Goal: Find specific page/section: Find specific page/section

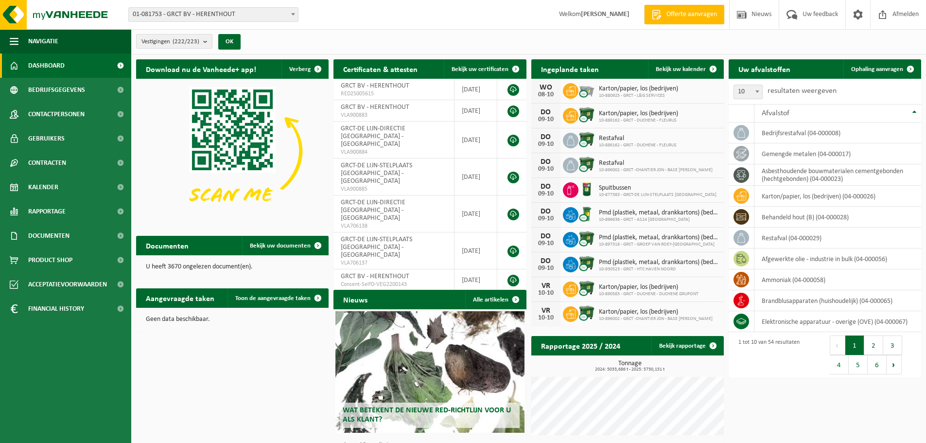
click at [297, 14] on span at bounding box center [293, 14] width 10 height 13
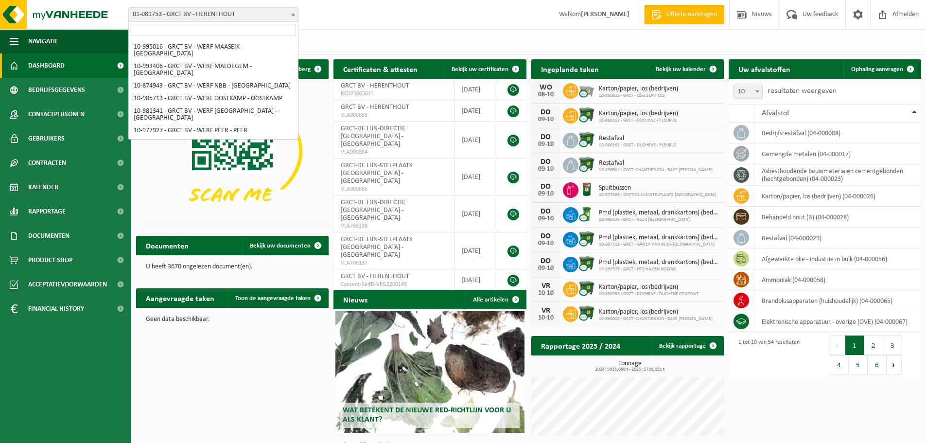
scroll to position [3240, 0]
select select "108281"
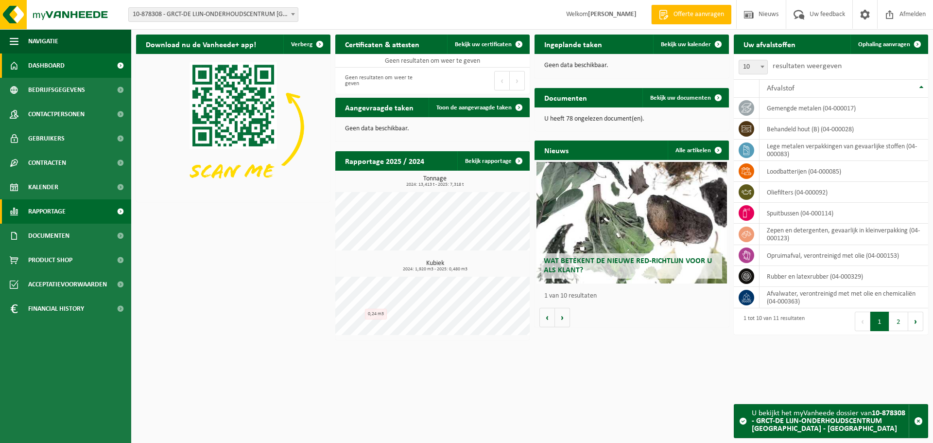
click at [80, 208] on link "Rapportage" at bounding box center [65, 211] width 131 height 24
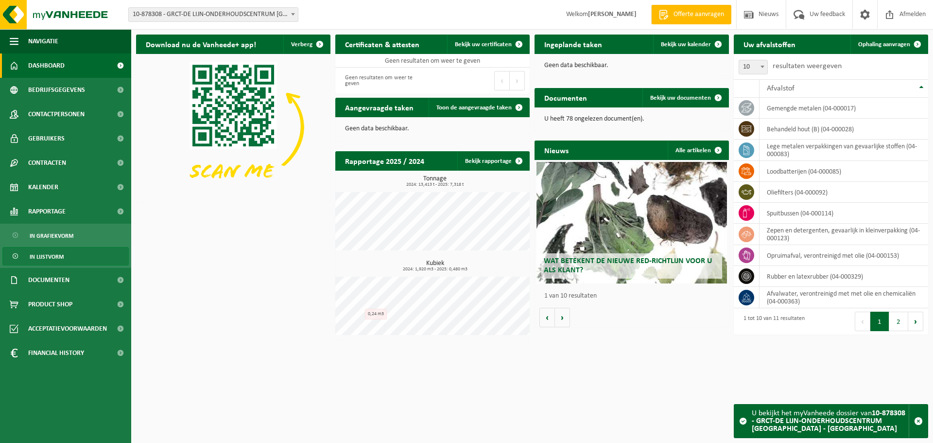
click at [51, 254] on span "In lijstvorm" at bounding box center [47, 256] width 34 height 18
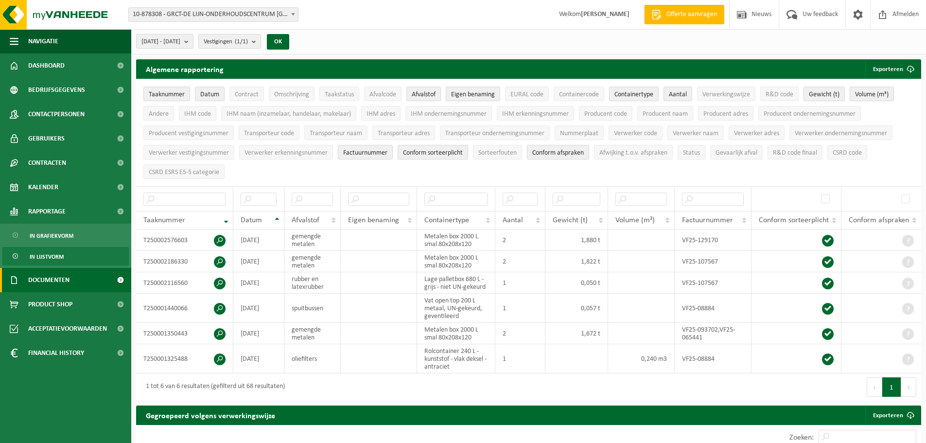
click at [101, 280] on link "Documenten" at bounding box center [65, 280] width 131 height 24
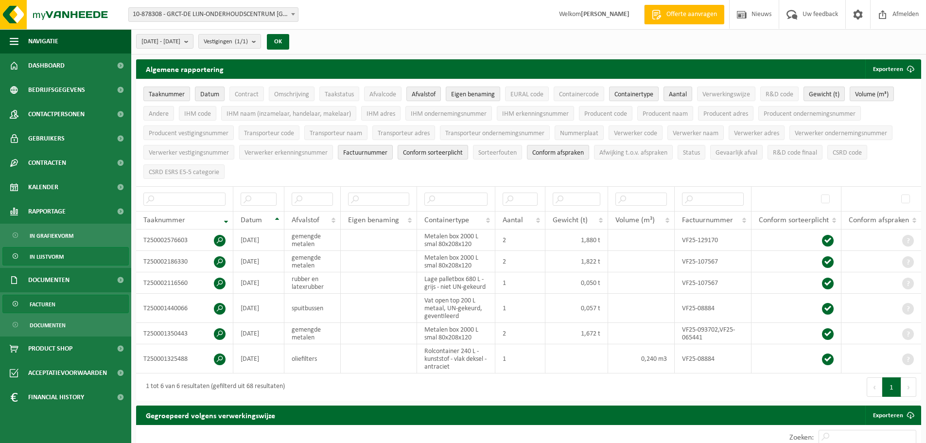
click at [61, 308] on link "Facturen" at bounding box center [65, 304] width 126 height 18
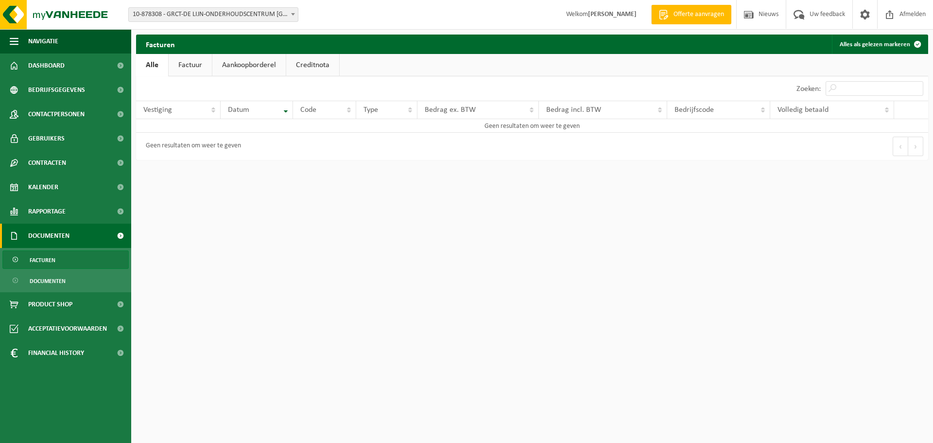
click at [248, 65] on link "Aankoopborderel" at bounding box center [248, 65] width 73 height 22
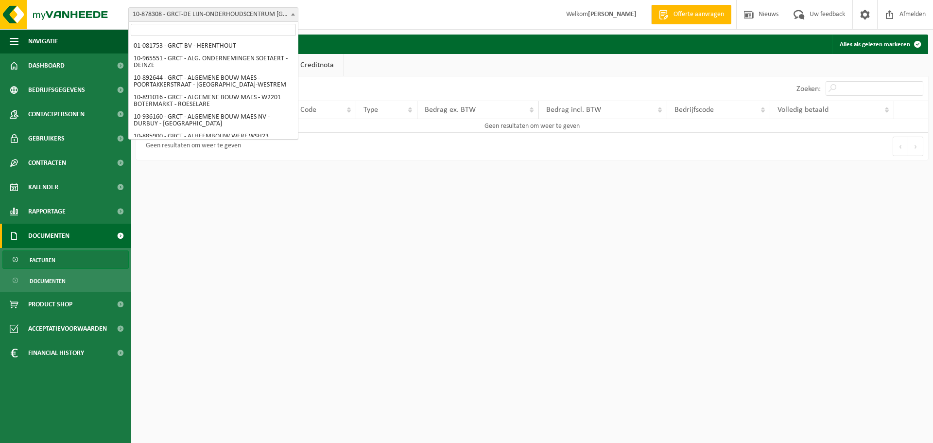
click at [294, 17] on span at bounding box center [293, 14] width 10 height 13
select select "601"
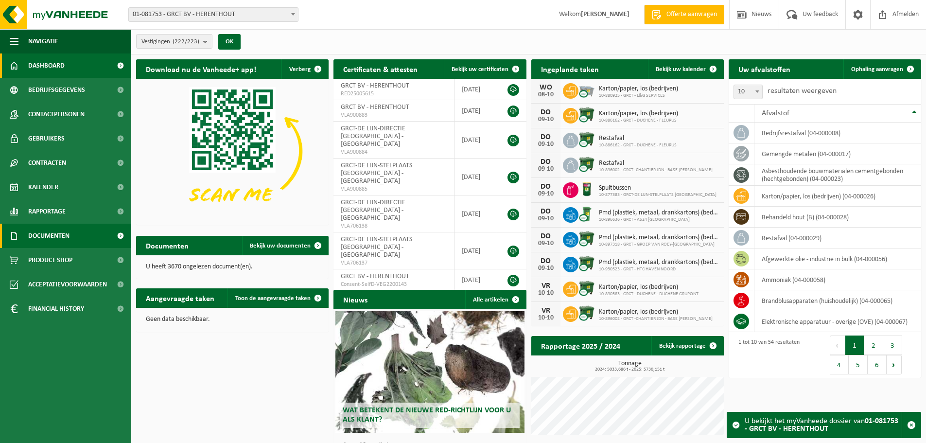
click at [64, 233] on span "Documenten" at bounding box center [48, 236] width 41 height 24
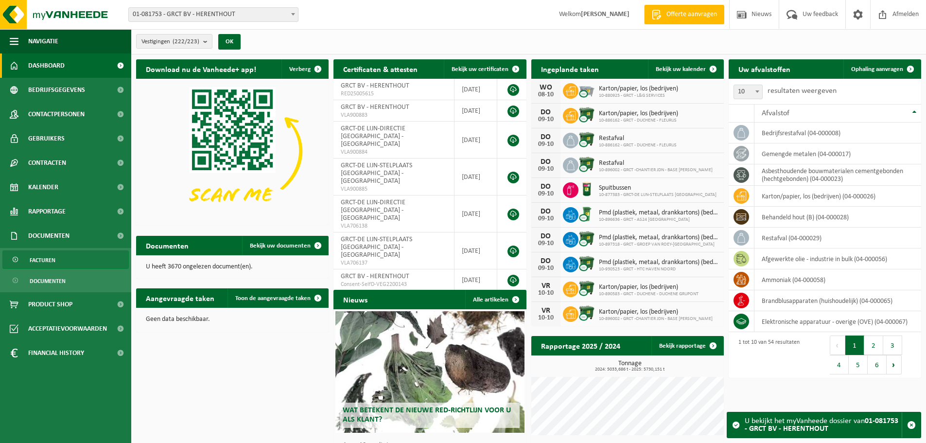
click at [58, 259] on link "Facturen" at bounding box center [65, 259] width 126 height 18
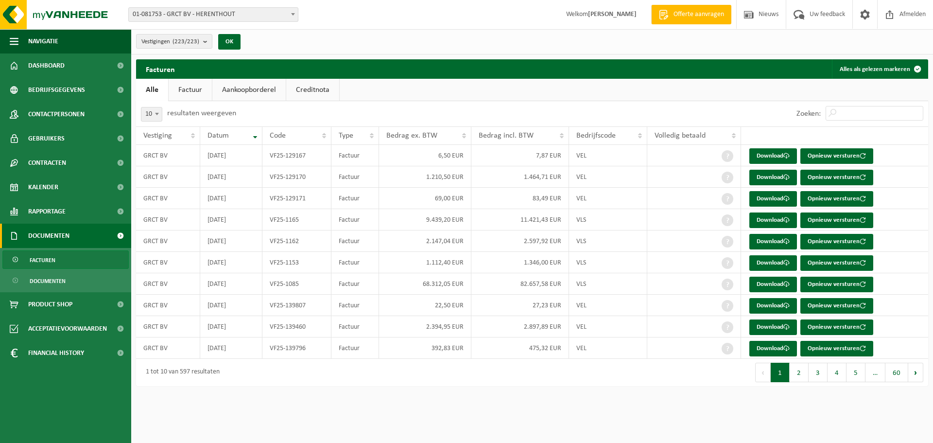
click at [267, 84] on link "Aankoopborderel" at bounding box center [248, 90] width 73 height 22
